Goal: Task Accomplishment & Management: Manage account settings

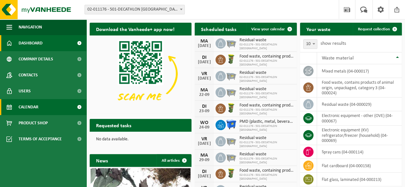
click at [39, 104] on link "Calendar" at bounding box center [43, 107] width 86 height 16
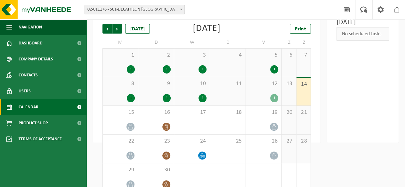
scroll to position [42, 0]
click at [302, 94] on div "14" at bounding box center [304, 92] width 14 height 28
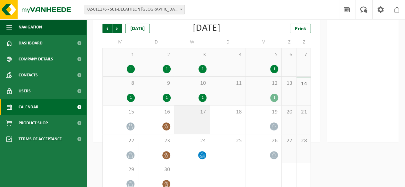
click at [196, 134] on div "17" at bounding box center [192, 120] width 36 height 29
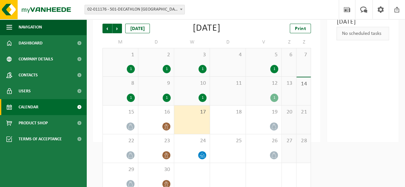
scroll to position [53, 0]
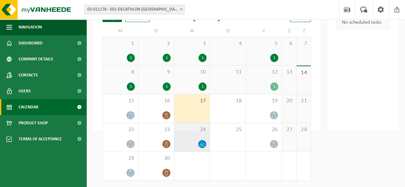
click at [191, 133] on span "24" at bounding box center [191, 130] width 29 height 7
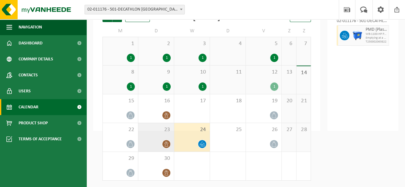
click at [156, 127] on span "23" at bounding box center [156, 130] width 29 height 7
